Goal: Browse casually: Explore the website without a specific task or goal

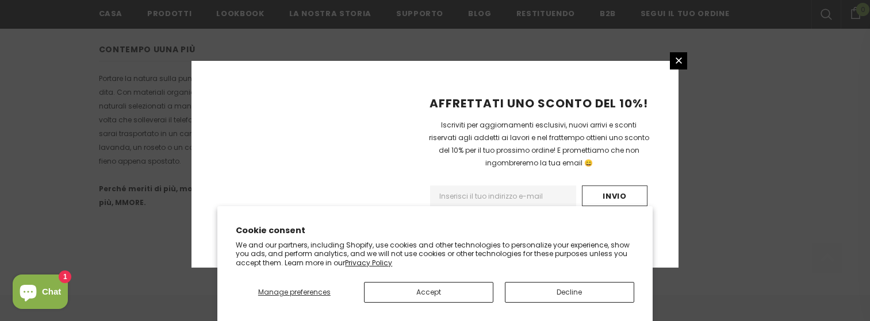
scroll to position [857, 0]
